Goal: Task Accomplishment & Management: Manage account settings

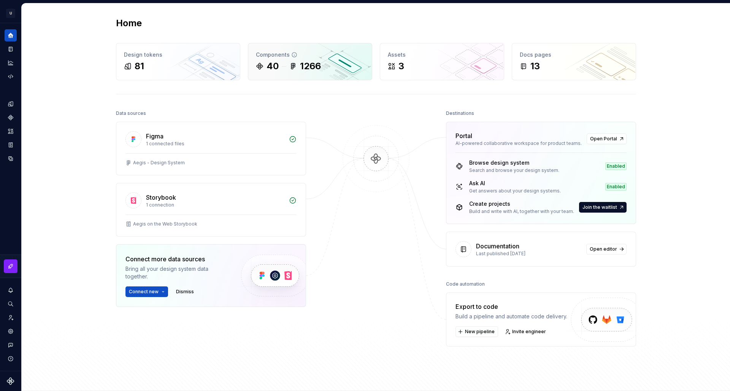
click at [300, 68] on div "1266" at bounding box center [310, 66] width 21 height 12
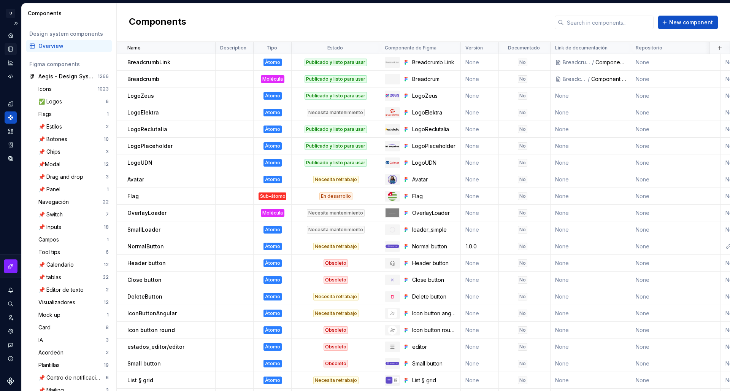
click at [14, 51] on div "Documentation" at bounding box center [11, 49] width 12 height 12
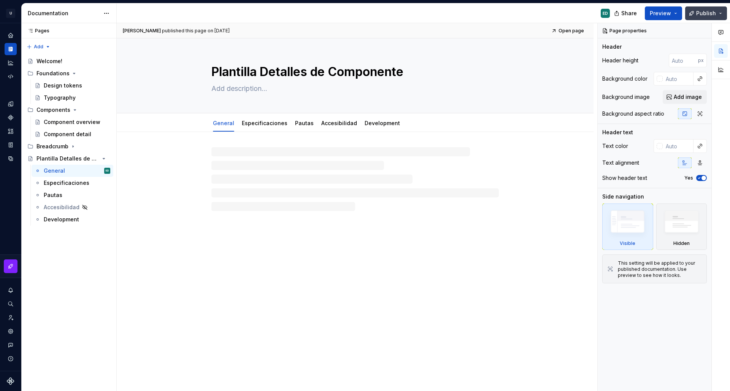
click at [711, 14] on span "Publish" at bounding box center [707, 14] width 20 height 8
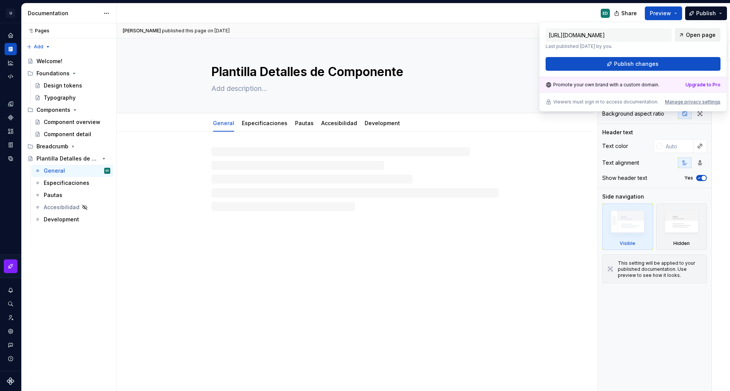
click at [699, 37] on span "Open page" at bounding box center [701, 35] width 30 height 8
type textarea "*"
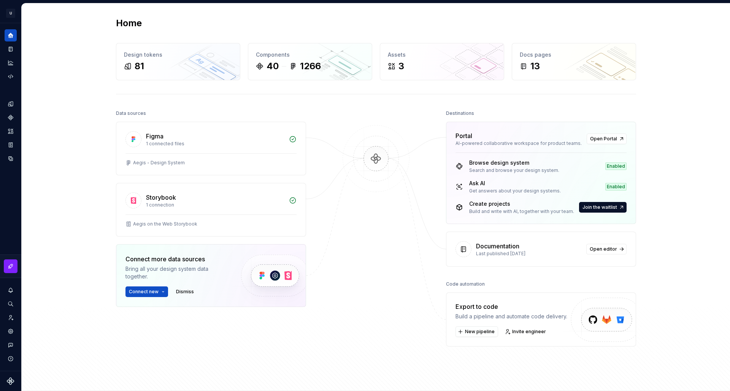
click at [498, 137] on div "Portal" at bounding box center [519, 135] width 127 height 9
click at [15, 50] on div "Documentation" at bounding box center [11, 49] width 12 height 12
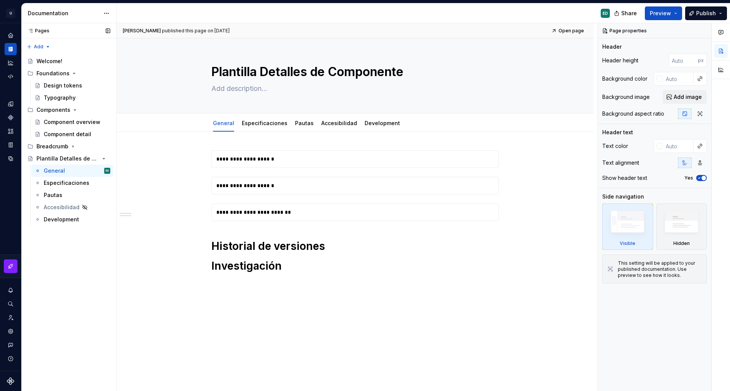
click at [39, 30] on div "Pages" at bounding box center [36, 31] width 25 height 6
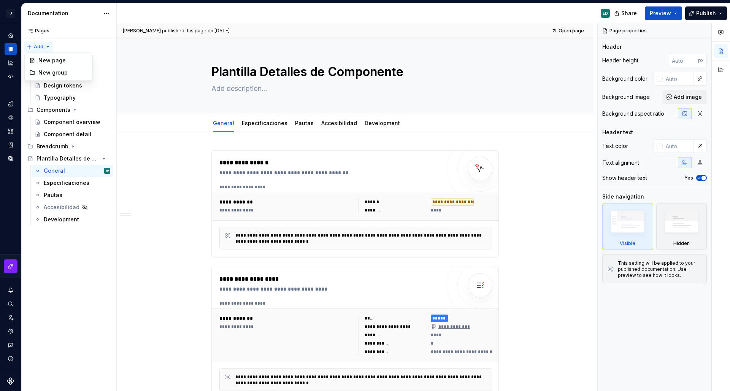
click at [47, 46] on div "Pages Pages Add Accessibility guide for tree Page tree. Navigate the tree with …" at bounding box center [68, 207] width 95 height 368
drag, startPoint x: 91, startPoint y: 40, endPoint x: 101, endPoint y: 7, distance: 33.8
click at [91, 40] on div "Pages Pages Add Accessibility guide for tree Page tree. Navigate the tree with …" at bounding box center [68, 207] width 95 height 368
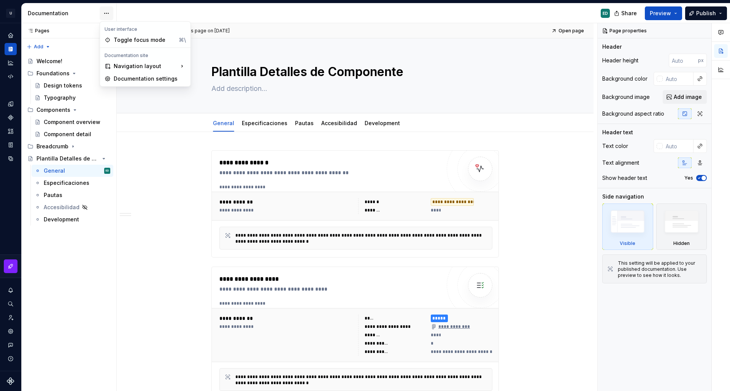
click at [108, 13] on html "U Aegis on the Web ED Design system data Documentation ED Share Preview Publish…" at bounding box center [365, 195] width 730 height 391
click at [251, 102] on div "Primary navigation is at the top, secondary at the side." at bounding box center [244, 101] width 60 height 12
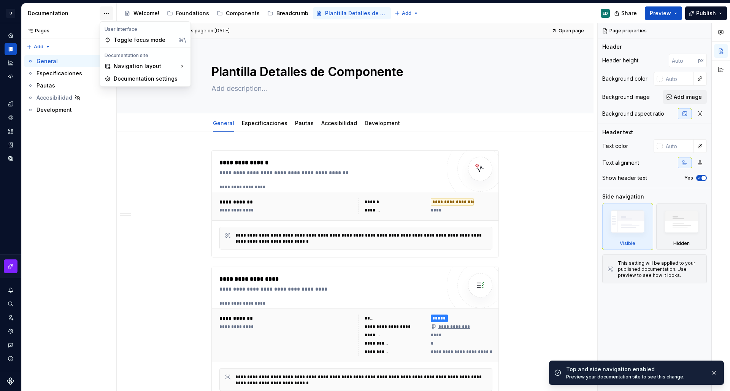
click at [108, 15] on html "U Aegis on the Web ED Design system data Documentation Accessibility guide for …" at bounding box center [365, 195] width 730 height 391
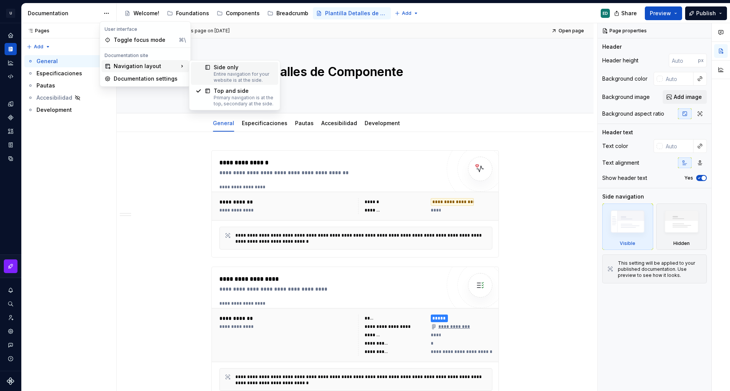
click at [224, 67] on div "Side only" at bounding box center [244, 68] width 60 height 8
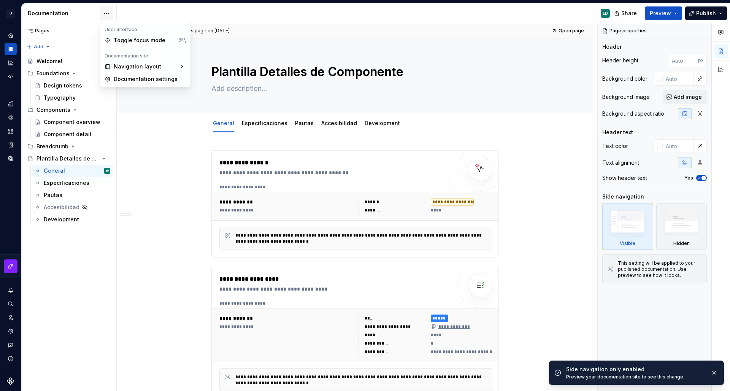
click at [110, 13] on html "U Aegis on the Web ED Design system data Documentation ED Share Preview Publish…" at bounding box center [365, 195] width 730 height 391
click at [143, 75] on div "Documentation settings" at bounding box center [146, 79] width 88 height 12
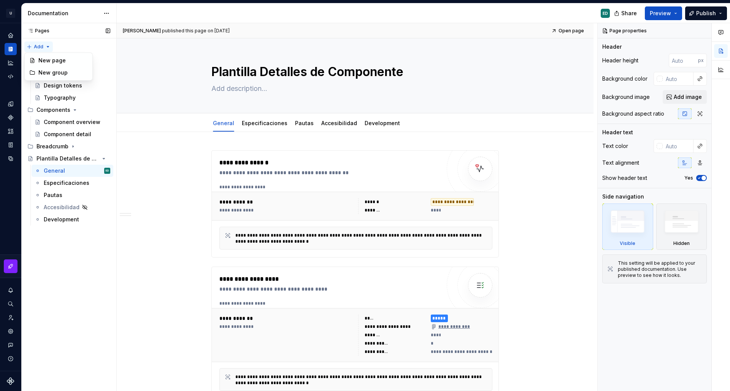
click at [47, 46] on div "Pages Pages Add Accessibility guide for tree Page tree. Navigate the tree with …" at bounding box center [68, 207] width 95 height 368
click at [78, 41] on div "Pages Pages Add Accessibility guide for tree Page tree. Navigate the tree with …" at bounding box center [68, 207] width 95 height 368
click at [42, 29] on div "Pages" at bounding box center [36, 31] width 25 height 6
click at [32, 32] on icon at bounding box center [30, 31] width 6 height 6
click at [32, 31] on icon at bounding box center [30, 31] width 6 height 6
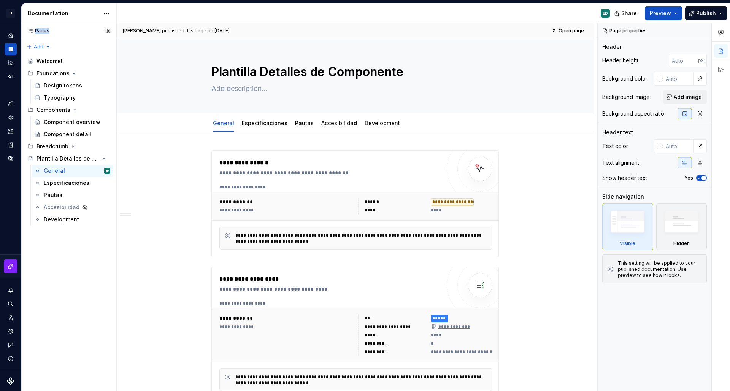
click at [32, 31] on icon at bounding box center [31, 30] width 4 height 3
click at [263, 116] on html "U Aegis on the Web ED Design system data Documentation ED Share Preview Publish…" at bounding box center [365, 195] width 730 height 391
click at [303, 110] on html "U Aegis on the Web ED Design system data Documentation ED Share Preview Publish…" at bounding box center [365, 195] width 730 height 391
click at [74, 111] on icon "Page tree" at bounding box center [75, 110] width 6 height 6
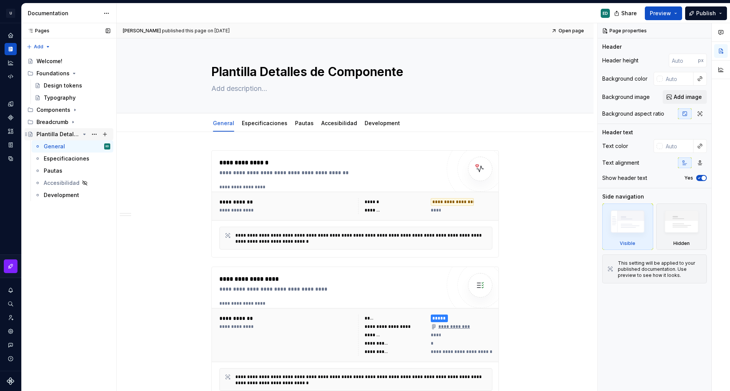
click at [84, 134] on icon "Page tree" at bounding box center [85, 134] width 2 height 1
click at [71, 73] on icon "Page tree" at bounding box center [74, 73] width 6 height 6
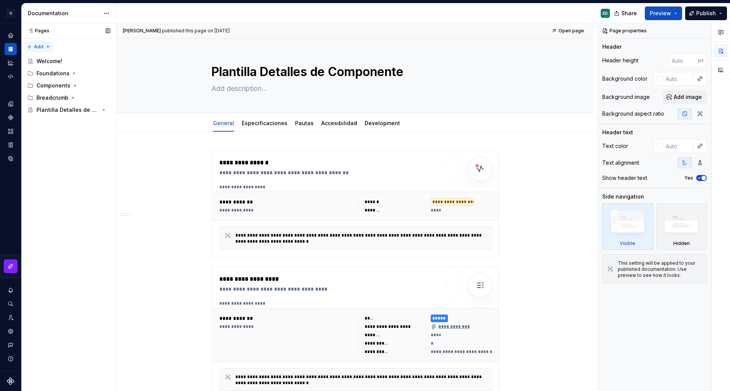
type textarea "*"
click at [52, 47] on div "Pages Pages Add Accessibility guide for tree Page tree. Navigate the tree with …" at bounding box center [68, 207] width 95 height 368
click at [60, 73] on div "New group" at bounding box center [62, 73] width 49 height 8
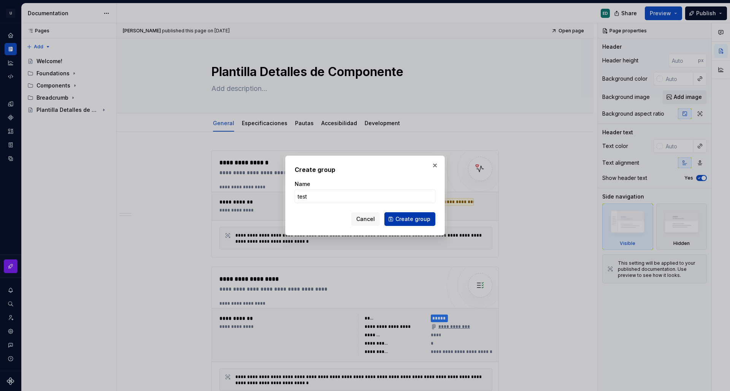
type input "test"
click at [420, 213] on button "Create group" at bounding box center [410, 219] width 51 height 14
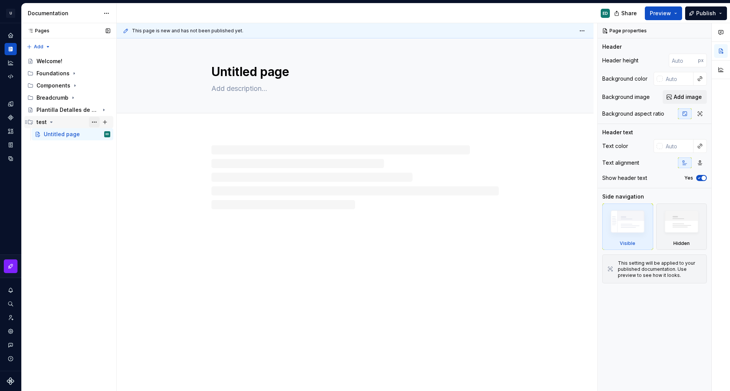
click at [96, 120] on button "Page tree" at bounding box center [94, 122] width 11 height 11
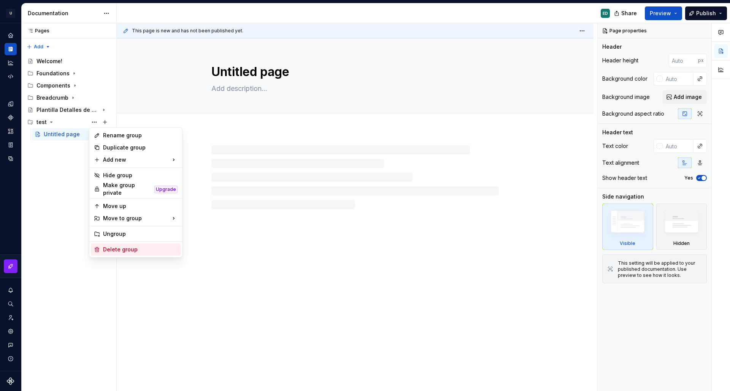
click at [134, 246] on div "Delete group" at bounding box center [140, 250] width 75 height 8
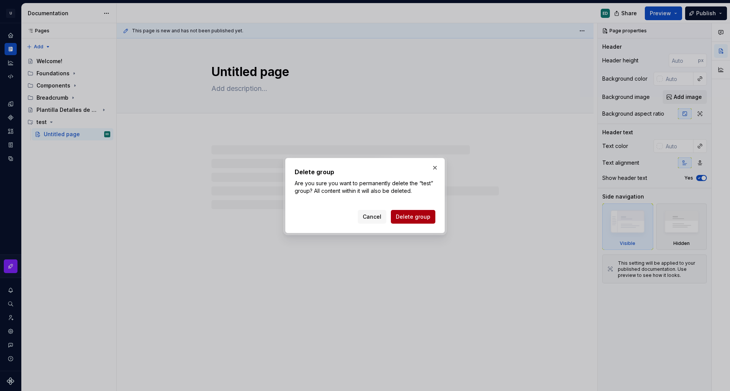
click at [406, 215] on span "Delete group" at bounding box center [413, 217] width 35 height 8
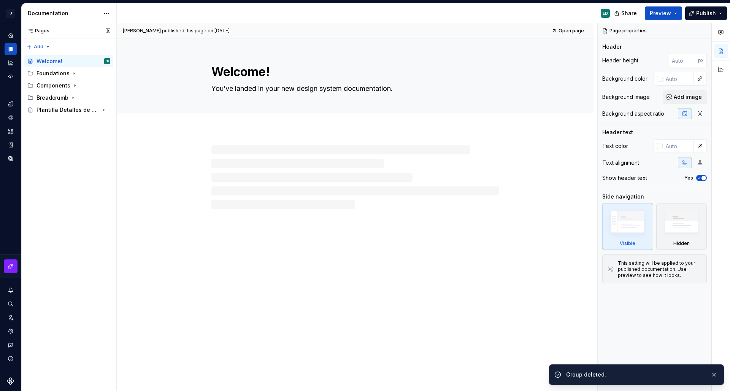
click at [41, 33] on div "Pages" at bounding box center [36, 31] width 25 height 6
click at [21, 29] on div "Design system data" at bounding box center [10, 197] width 21 height 348
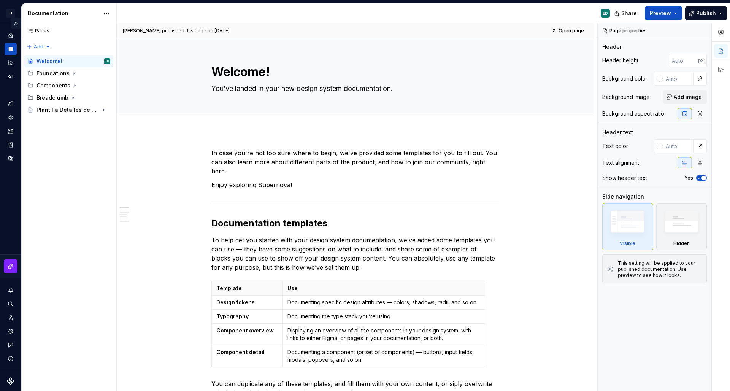
click at [17, 25] on button "Expand sidebar" at bounding box center [16, 23] width 11 height 11
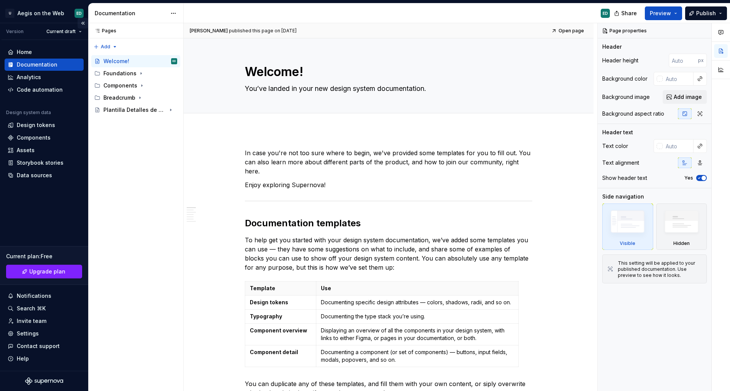
click at [83, 22] on button "Collapse sidebar" at bounding box center [83, 23] width 11 height 11
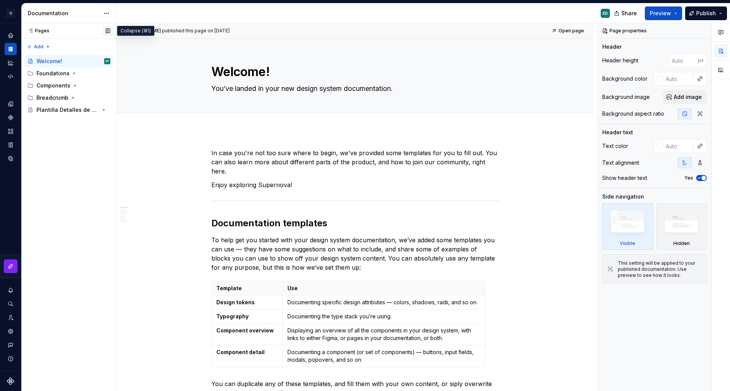
click at [108, 32] on button "button" at bounding box center [108, 30] width 11 height 11
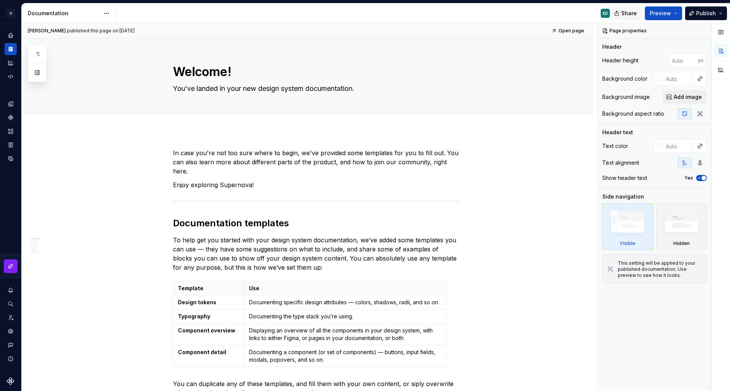
click at [627, 10] on span "Share" at bounding box center [630, 14] width 16 height 8
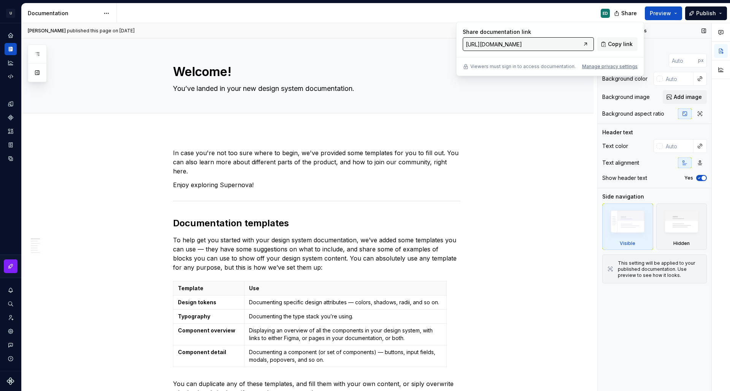
click at [673, 30] on div "Page properties" at bounding box center [655, 30] width 114 height 15
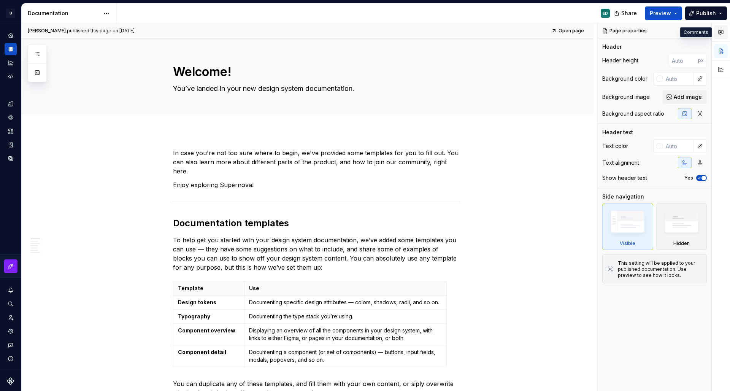
click at [724, 33] on button "button" at bounding box center [722, 32] width 14 height 14
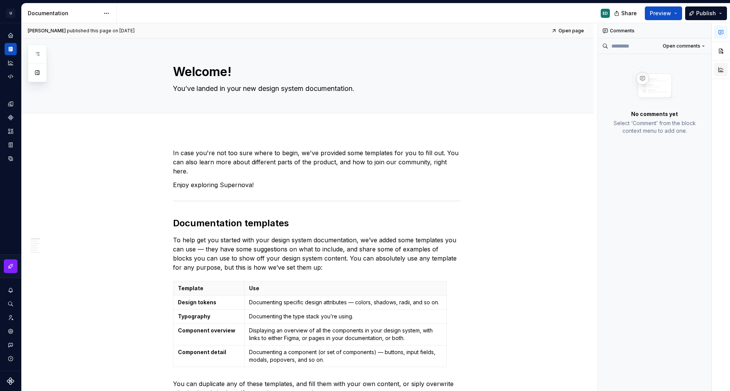
click at [721, 68] on button "button" at bounding box center [722, 70] width 14 height 14
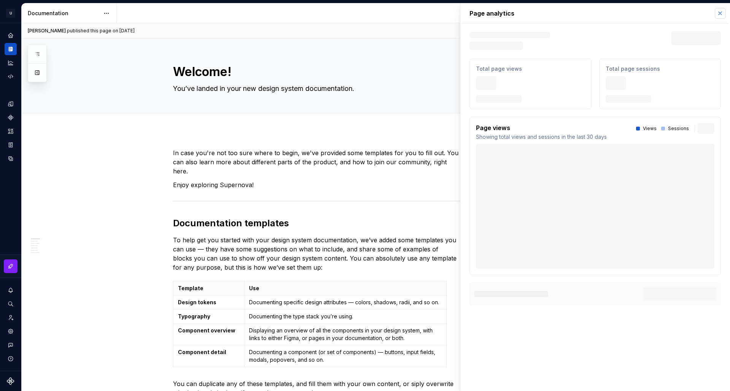
click at [724, 16] on button "button" at bounding box center [720, 13] width 11 height 11
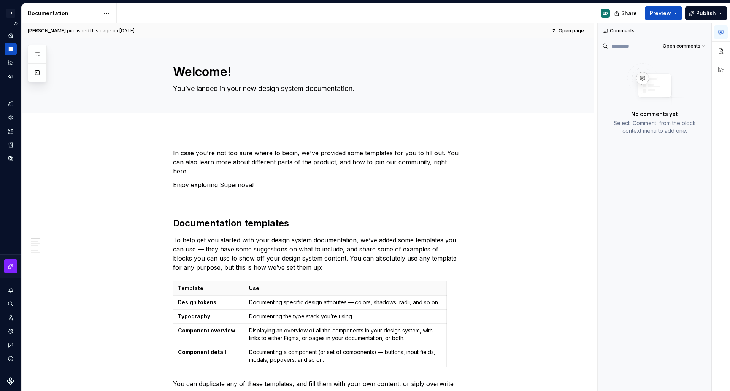
drag, startPoint x: 13, startPoint y: 380, endPoint x: 15, endPoint y: 374, distance: 6.5
click at [16, 374] on div at bounding box center [10, 381] width 21 height 20
click at [13, 332] on icon "Settings" at bounding box center [10, 331] width 7 height 7
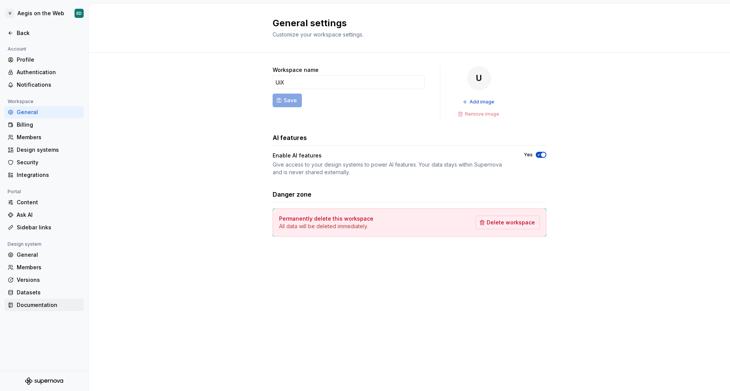
click at [44, 303] on div "Documentation" at bounding box center [49, 305] width 64 height 8
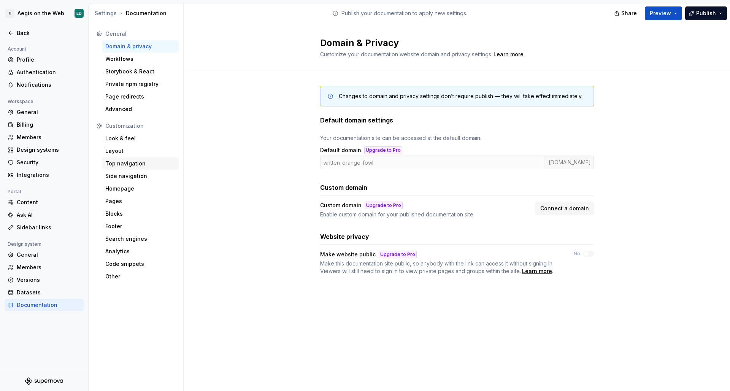
click at [147, 164] on div "Top navigation" at bounding box center [140, 164] width 70 height 8
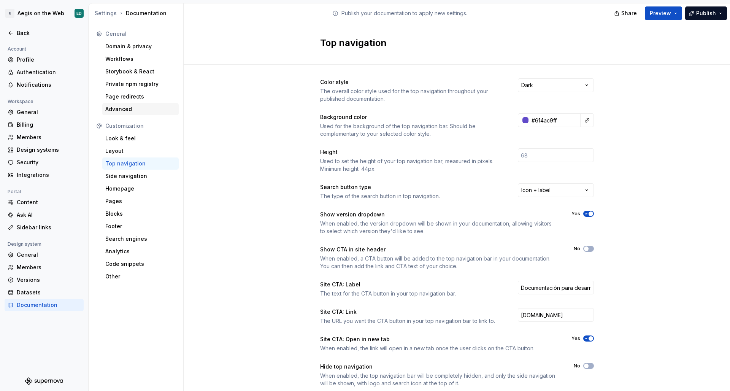
click at [145, 105] on div "Advanced" at bounding box center [140, 109] width 76 height 12
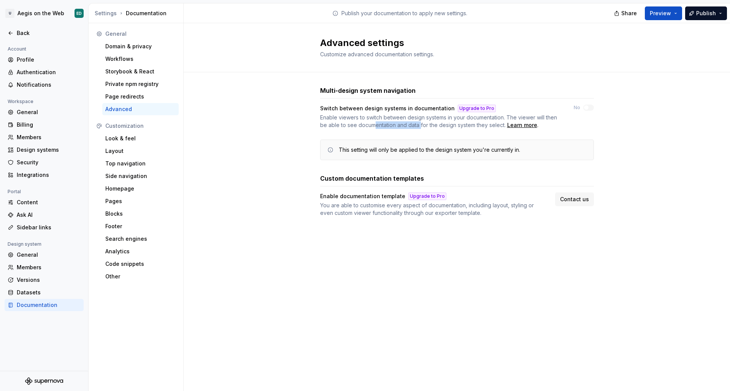
drag, startPoint x: 374, startPoint y: 123, endPoint x: 420, endPoint y: 123, distance: 45.3
click at [420, 123] on div "Enable viewers to switch between design systems in your documentation. The view…" at bounding box center [440, 121] width 240 height 15
click at [419, 123] on div "Enable viewers to switch between design systems in your documentation. The view…" at bounding box center [440, 121] width 240 height 15
click at [530, 126] on div "Learn more" at bounding box center [523, 125] width 30 height 8
click at [54, 154] on div "Design systems" at bounding box center [44, 150] width 79 height 12
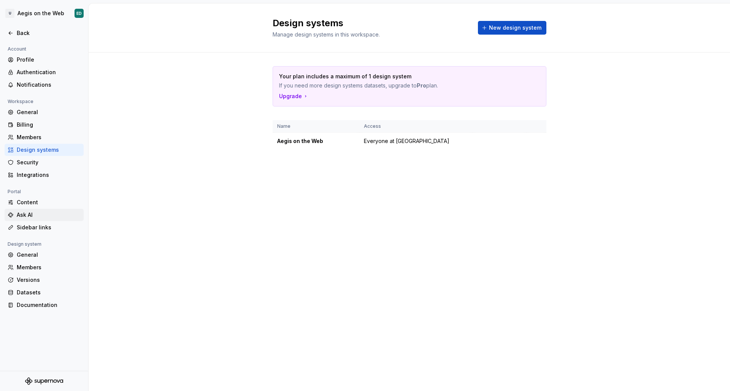
click at [57, 215] on div "Ask AI" at bounding box center [49, 215] width 64 height 8
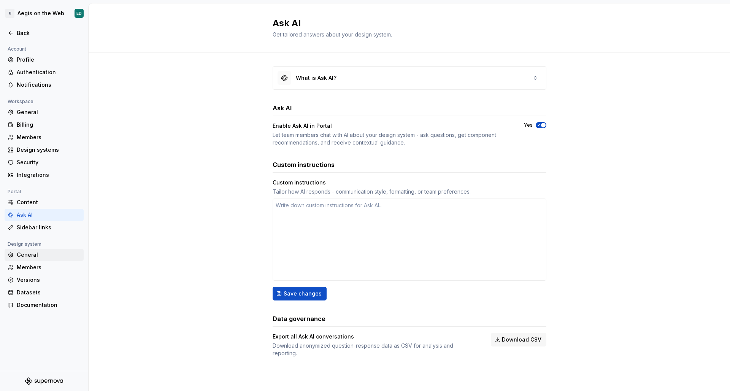
click at [56, 251] on div "General" at bounding box center [49, 255] width 64 height 8
click at [57, 252] on div "General" at bounding box center [49, 255] width 64 height 8
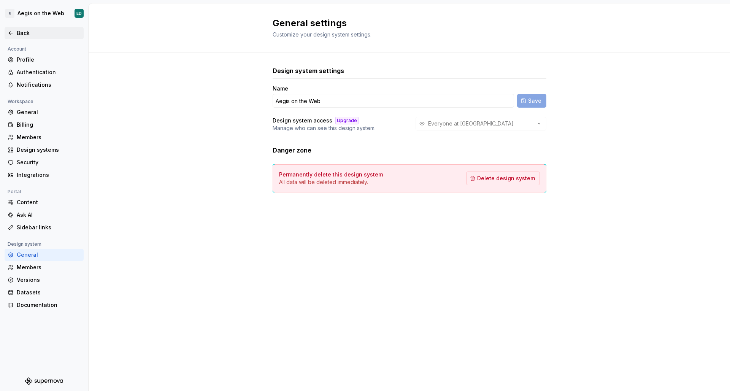
click at [15, 34] on div "Back" at bounding box center [44, 33] width 73 height 8
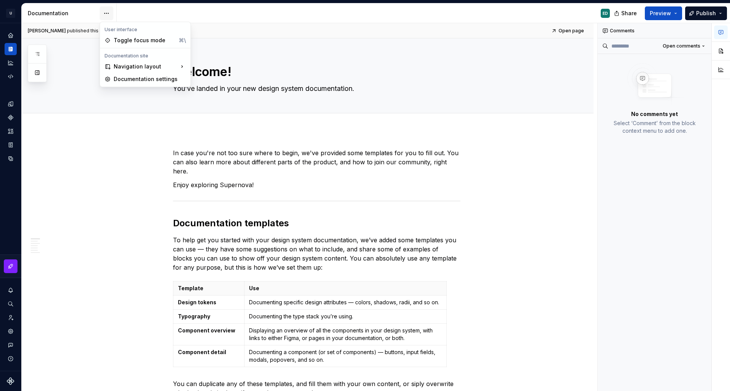
click at [109, 11] on html "U Aegis on the Web ED Design system data Documentation ED Share Preview Publish…" at bounding box center [365, 195] width 730 height 391
click at [129, 39] on div "Toggle focus mode" at bounding box center [145, 40] width 62 height 8
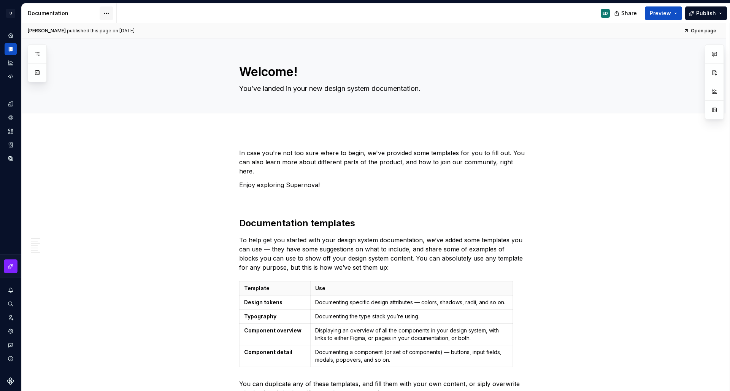
click at [105, 13] on html "U Aegis on the Web ED Design system data Documentation ED Share Preview Publish…" at bounding box center [365, 195] width 730 height 391
click at [142, 42] on div "Toggle focus mode" at bounding box center [145, 40] width 62 height 8
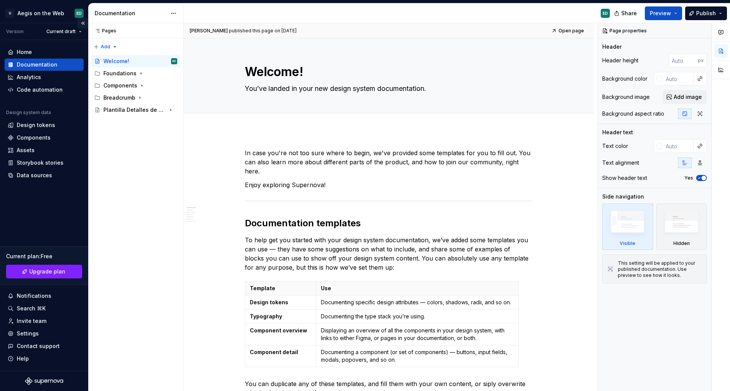
click at [83, 23] on button "Collapse sidebar" at bounding box center [83, 23] width 11 height 11
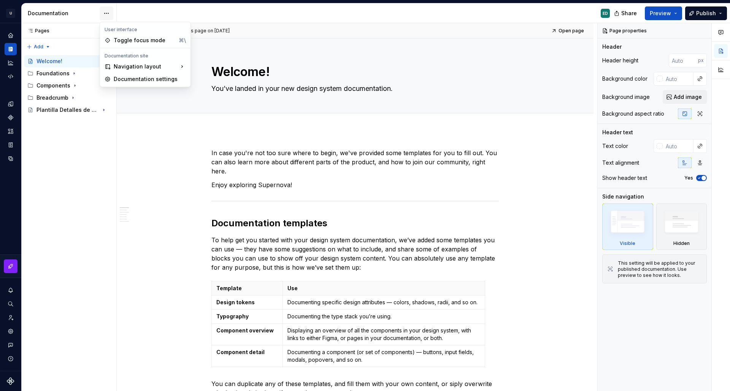
click at [102, 13] on html "U Aegis on the Web ED Design system data Documentation ED Share Preview Publish…" at bounding box center [365, 195] width 730 height 391
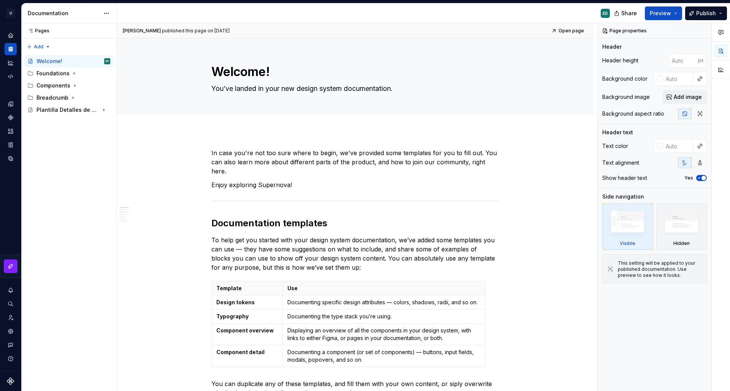
click at [535, 59] on html "U Aegis on the Web ED Design system data Documentation ED Share Preview Publish…" at bounding box center [365, 195] width 730 height 391
click at [719, 35] on icon "button" at bounding box center [721, 32] width 6 height 6
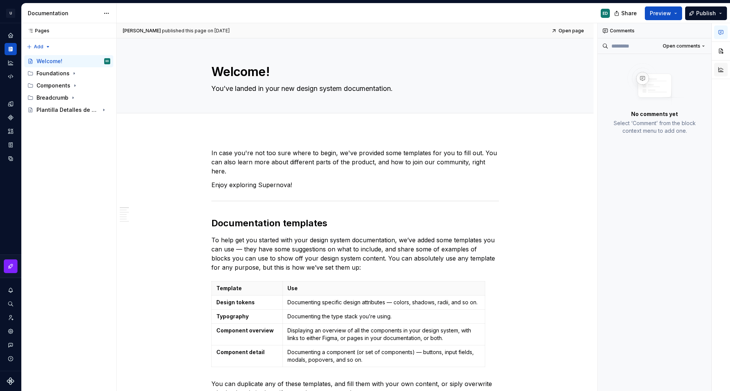
click at [720, 70] on button "button" at bounding box center [722, 70] width 14 height 14
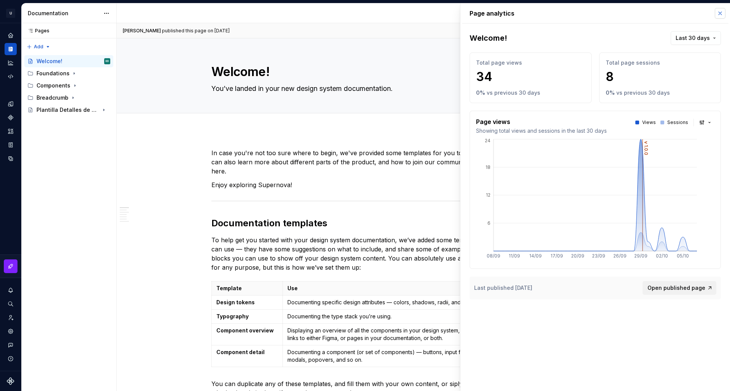
click at [717, 17] on button "button" at bounding box center [720, 13] width 11 height 11
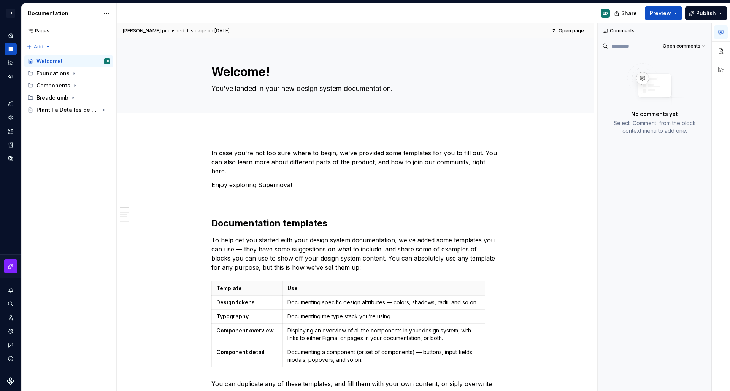
click at [44, 19] on div "Documentation" at bounding box center [69, 13] width 95 height 20
click at [48, 14] on div "Documentation" at bounding box center [64, 14] width 72 height 8
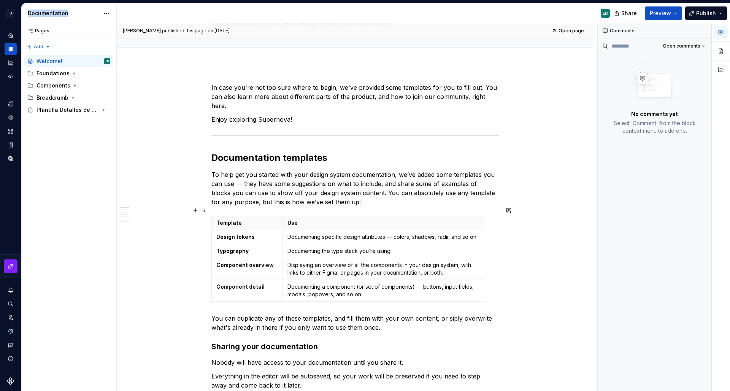
scroll to position [137, 0]
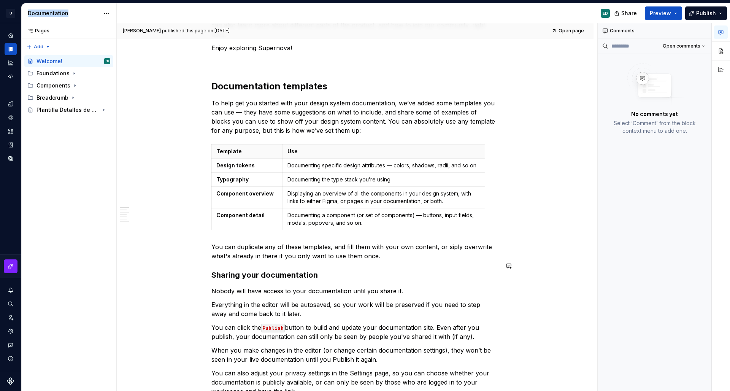
type textarea "*"
